Goal: Information Seeking & Learning: Learn about a topic

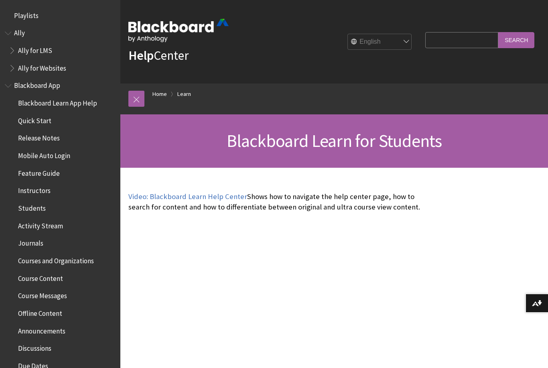
scroll to position [761, 0]
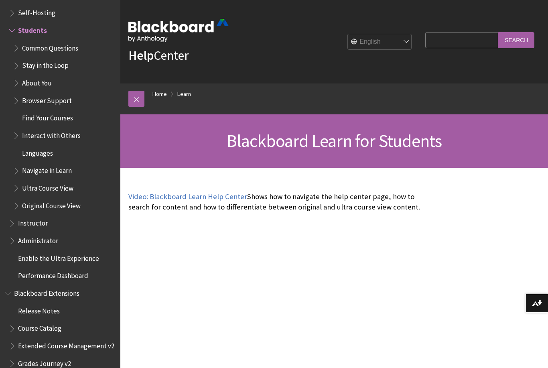
click at [469, 43] on input "Search Query" at bounding box center [461, 40] width 73 height 16
type input "Originality report"
click at [525, 35] on input "Search" at bounding box center [517, 40] width 36 height 16
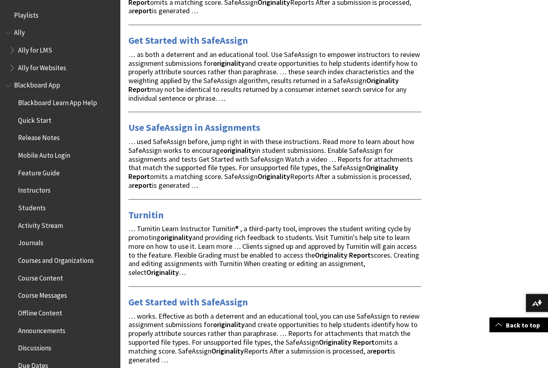
scroll to position [1245, 0]
click at [154, 208] on link "Turnitin" at bounding box center [145, 214] width 35 height 13
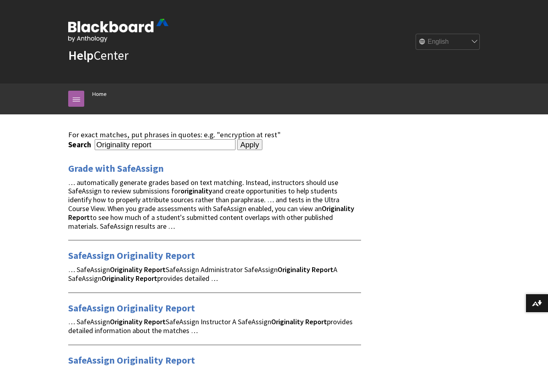
click at [88, 174] on link "Grade with SafeAssign" at bounding box center [116, 168] width 96 height 13
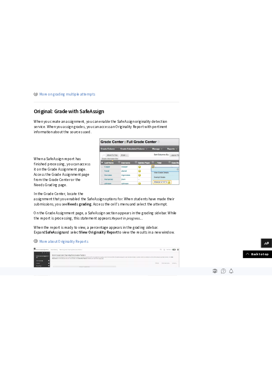
scroll to position [967, 0]
